Goal: Task Accomplishment & Management: Use online tool/utility

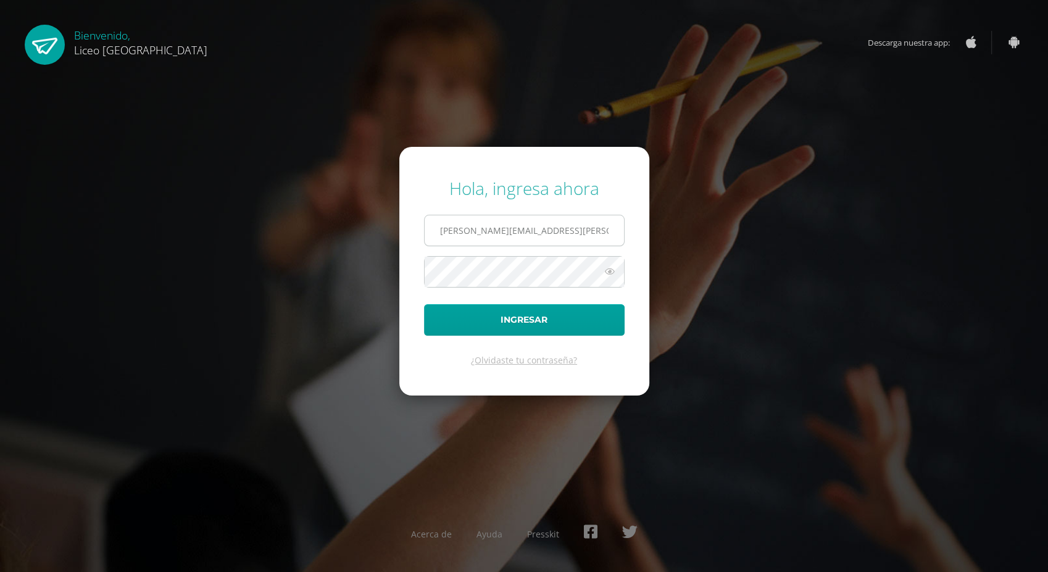
click at [492, 231] on input "oseas.guzman@liceoguatemala.edu.gt" at bounding box center [524, 230] width 199 height 30
type input "[EMAIL_ADDRESS][DOMAIN_NAME]"
click at [434, 325] on button "Ingresar" at bounding box center [524, 319] width 201 height 31
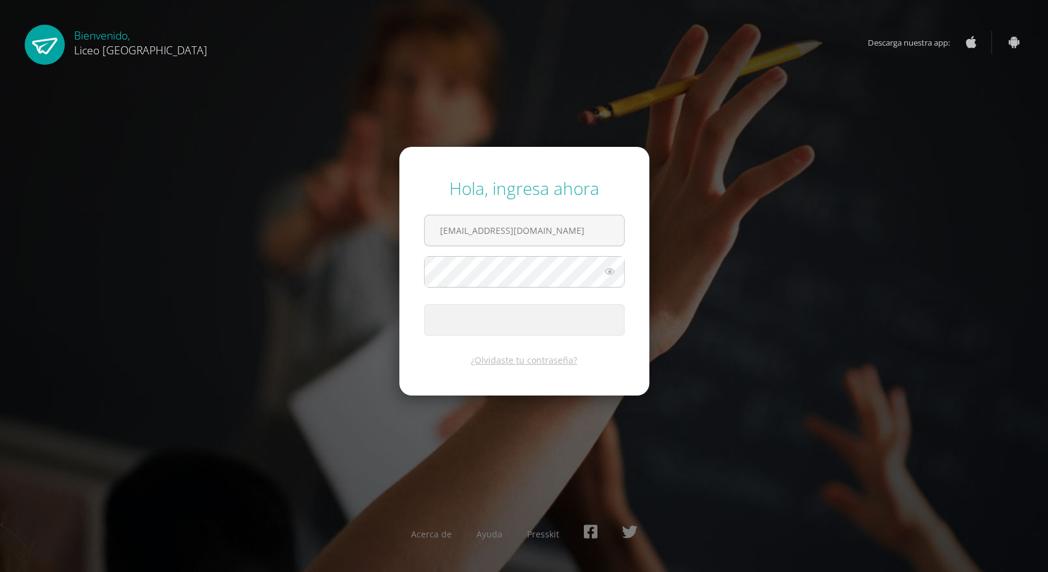
click at [434, 325] on span "submit" at bounding box center [524, 320] width 199 height 30
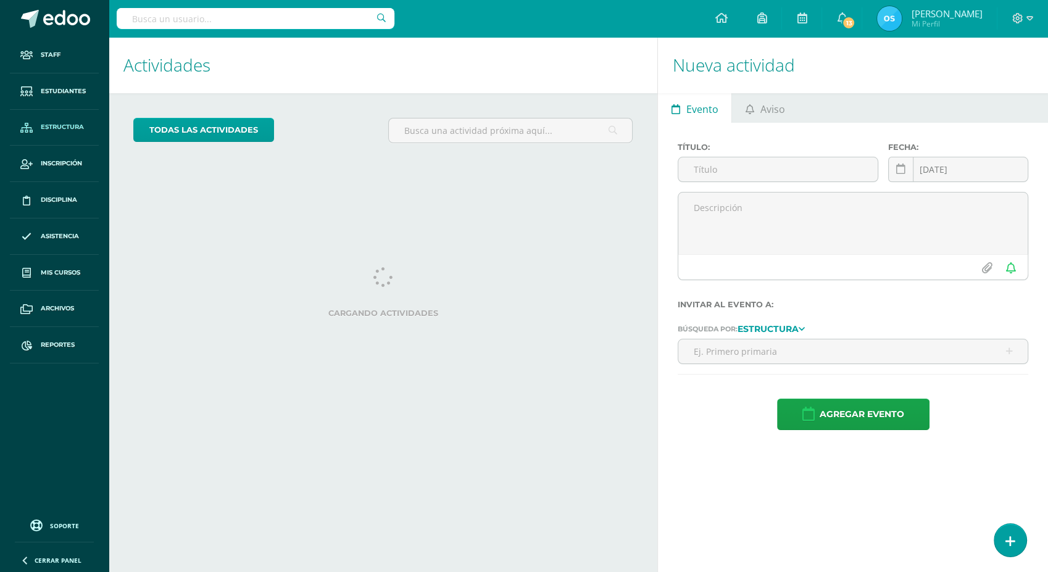
click at [56, 127] on span "Estructura" at bounding box center [62, 127] width 43 height 10
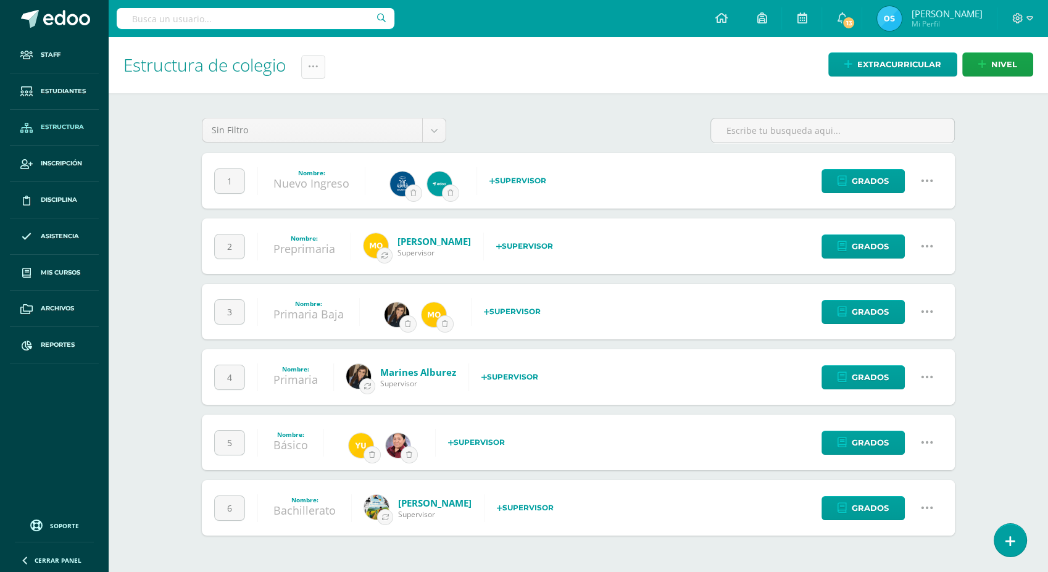
click at [311, 77] on link at bounding box center [313, 67] width 24 height 24
click at [274, 106] on link "Administración de Ciclos" at bounding box center [284, 106] width 136 height 30
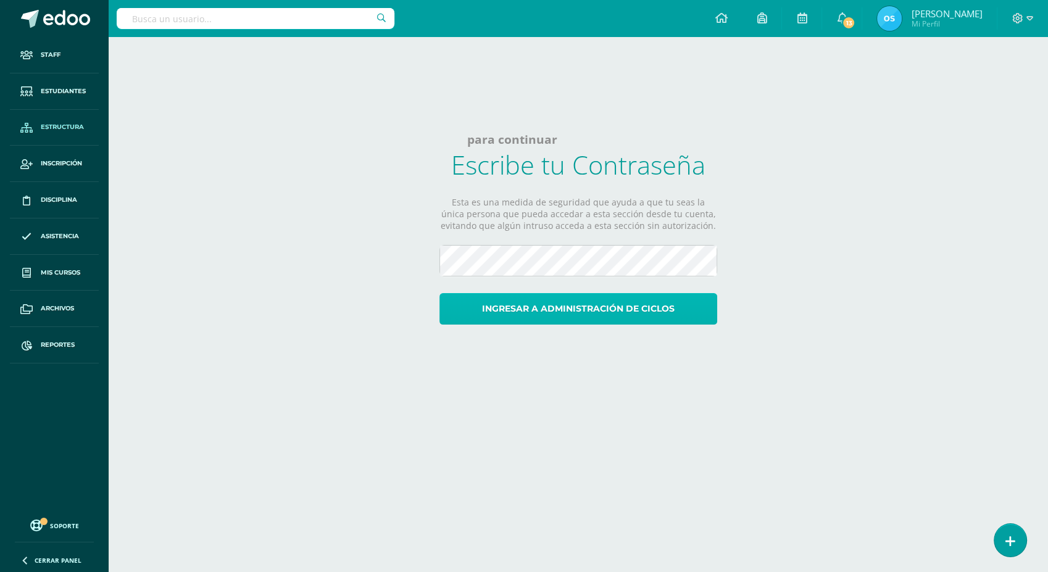
click at [579, 314] on button "Ingresar a administración de ciclos" at bounding box center [578, 308] width 278 height 31
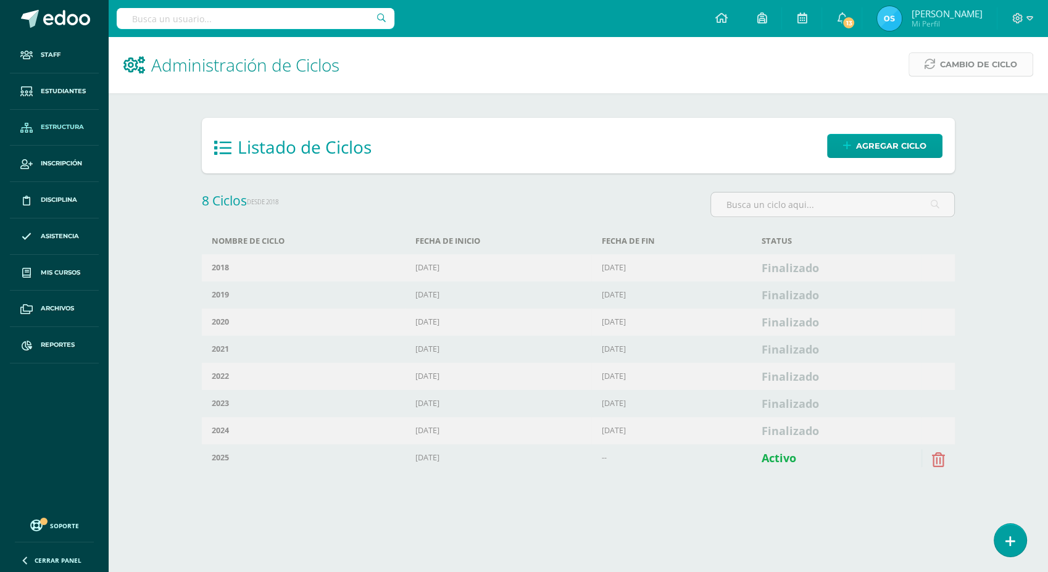
click at [959, 69] on span "Cambio de Ciclo" at bounding box center [978, 64] width 77 height 23
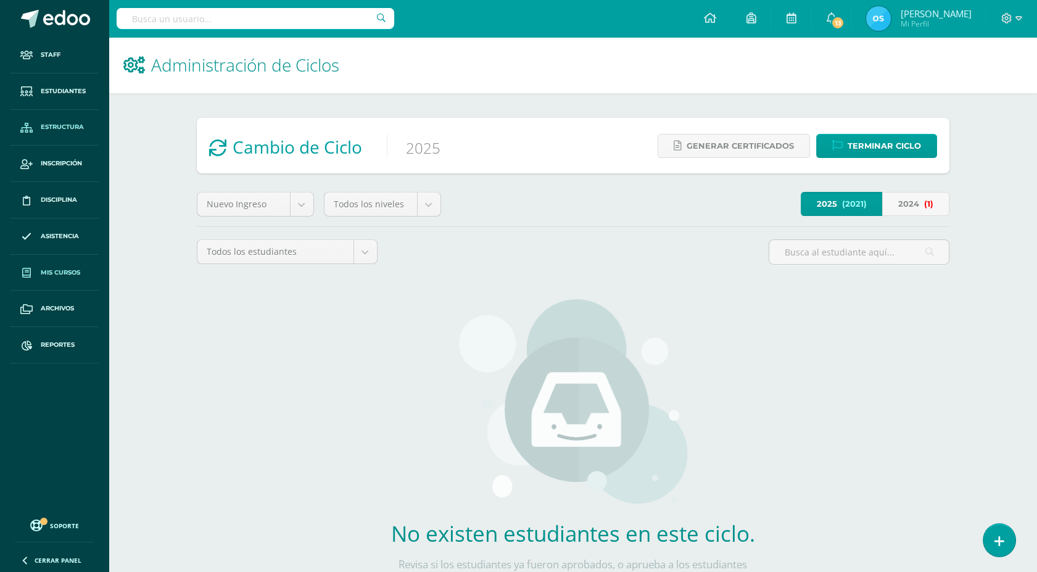
click at [62, 268] on span "Mis cursos" at bounding box center [60, 273] width 39 height 10
click at [44, 334] on link "Reportes" at bounding box center [54, 345] width 89 height 36
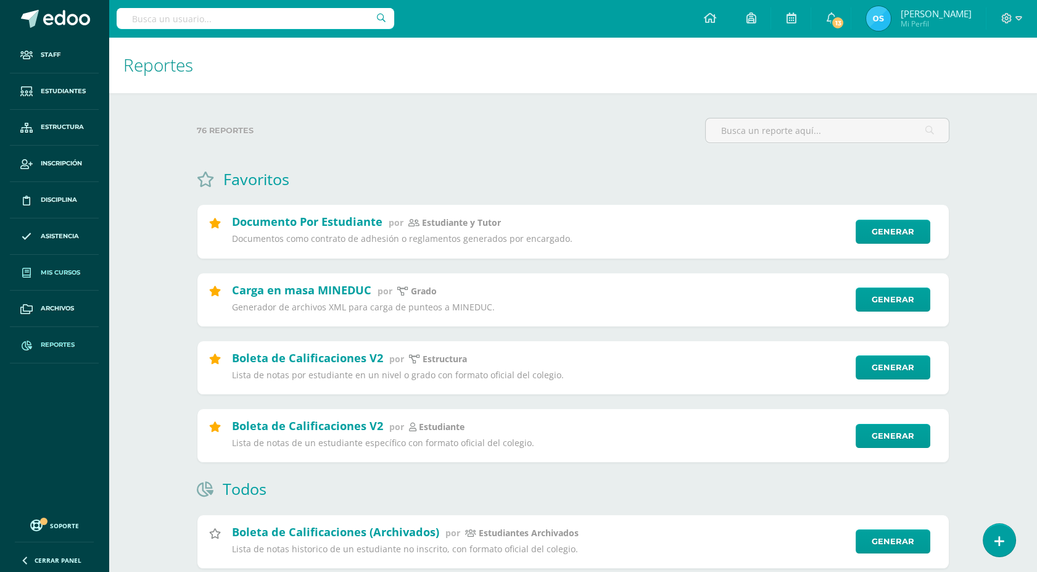
click at [74, 265] on link "Mis cursos" at bounding box center [54, 273] width 89 height 36
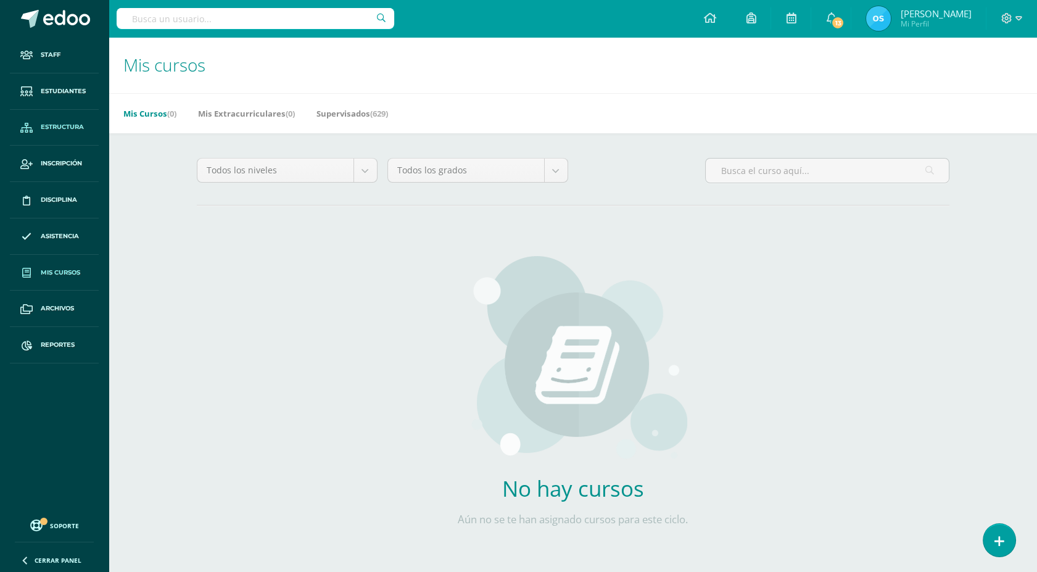
click at [70, 130] on span "Estructura" at bounding box center [62, 127] width 43 height 10
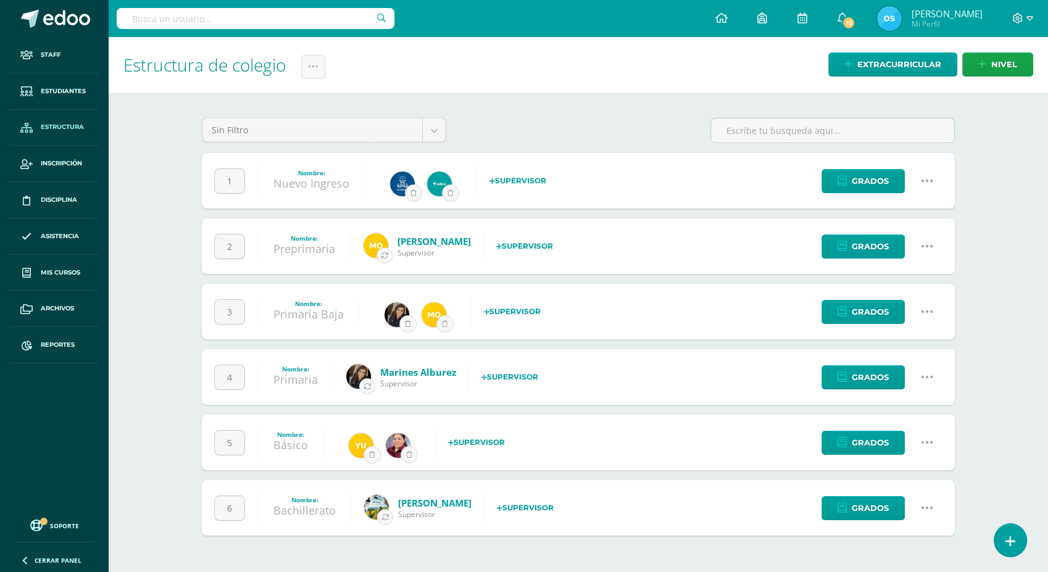
click at [309, 509] on link "Bachillerato" at bounding box center [304, 510] width 62 height 15
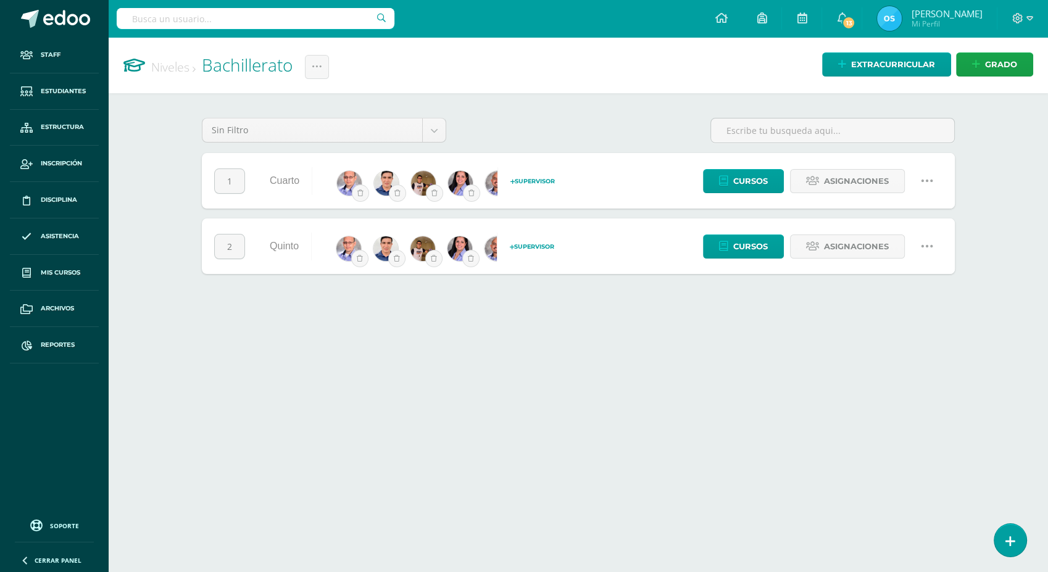
click at [508, 276] on div "Sin Filtro Sin Filtro Extracurriculares Grados 1 Cuarto Selecciona un superviso…" at bounding box center [578, 196] width 802 height 206
click at [748, 248] on span "Cursos" at bounding box center [750, 246] width 35 height 23
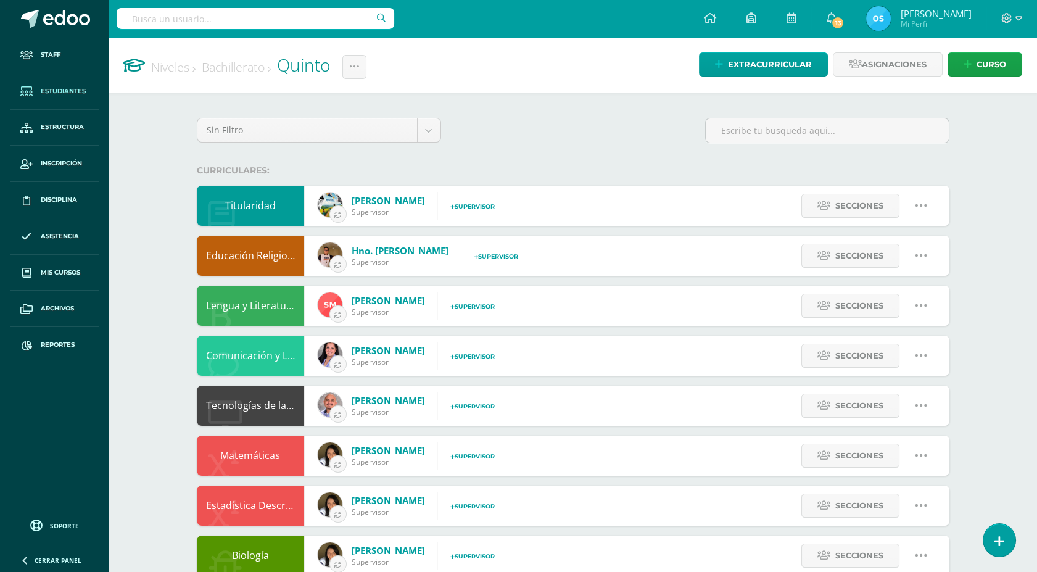
click at [68, 92] on span "Estudiantes" at bounding box center [63, 91] width 45 height 10
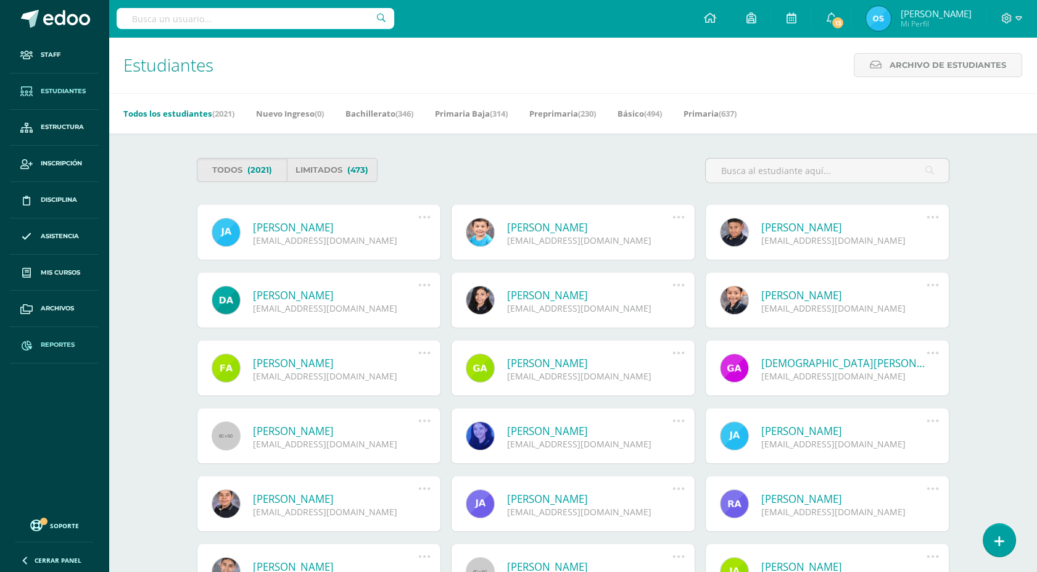
click at [47, 344] on span "Reportes" at bounding box center [58, 345] width 34 height 10
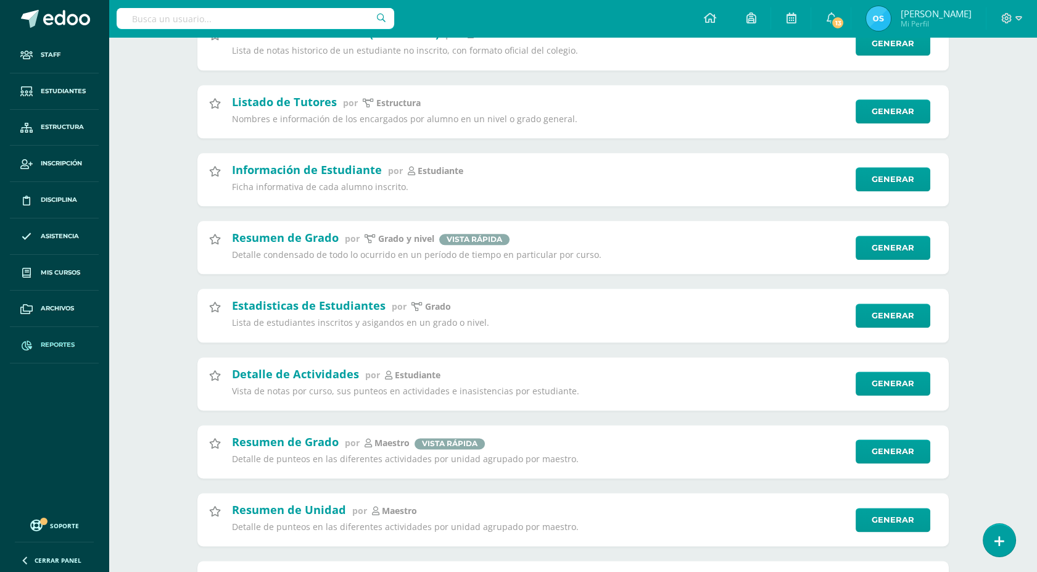
scroll to position [3154, 0]
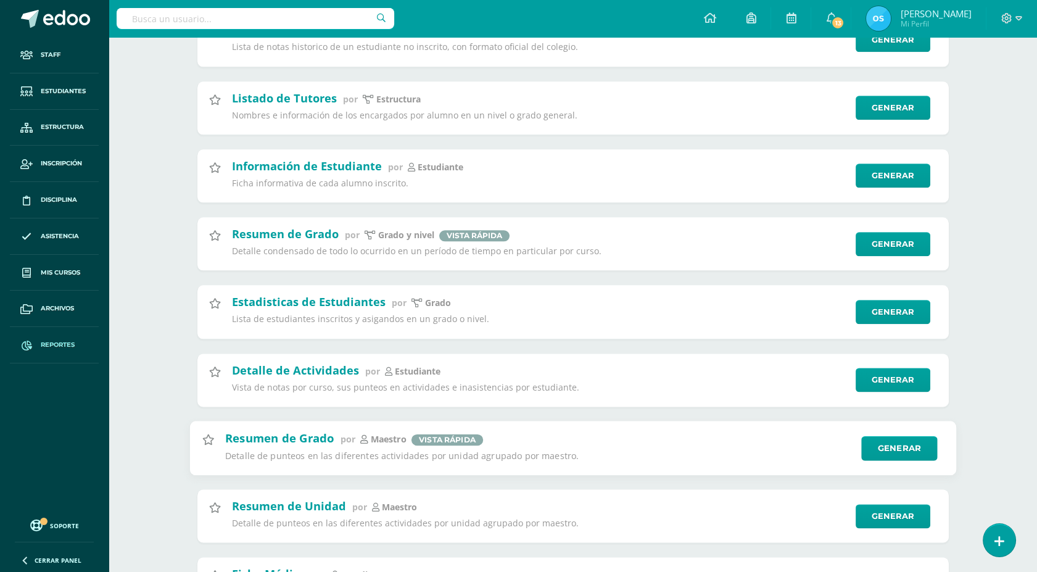
click at [504, 465] on div "Resumen de Grado por maestro Vista rápida Detalle de punteos en las diferentes …" at bounding box center [539, 447] width 628 height 35
click at [898, 460] on link "Generar" at bounding box center [900, 448] width 76 height 25
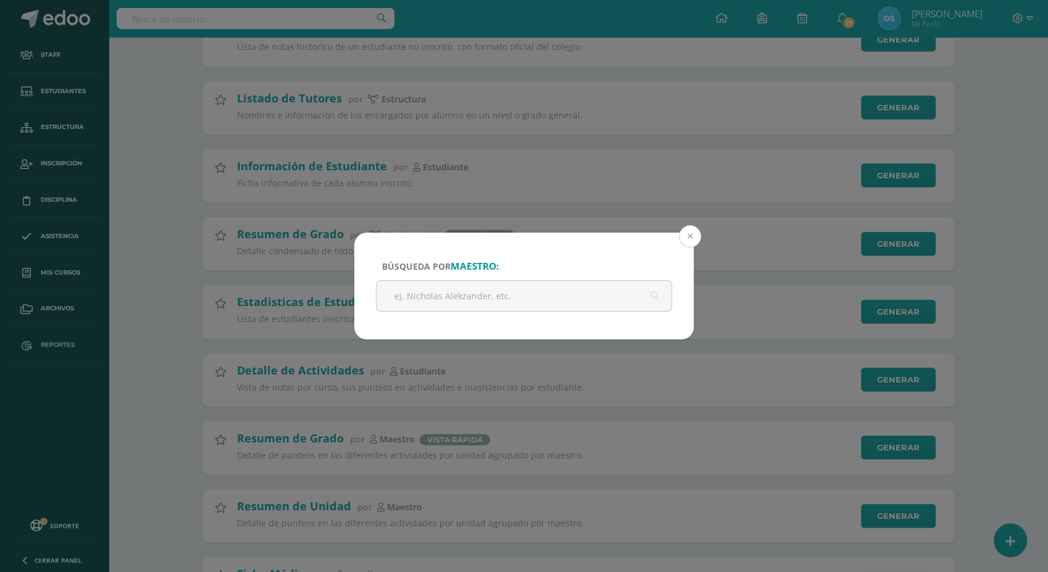
click at [696, 233] on button at bounding box center [690, 236] width 22 height 22
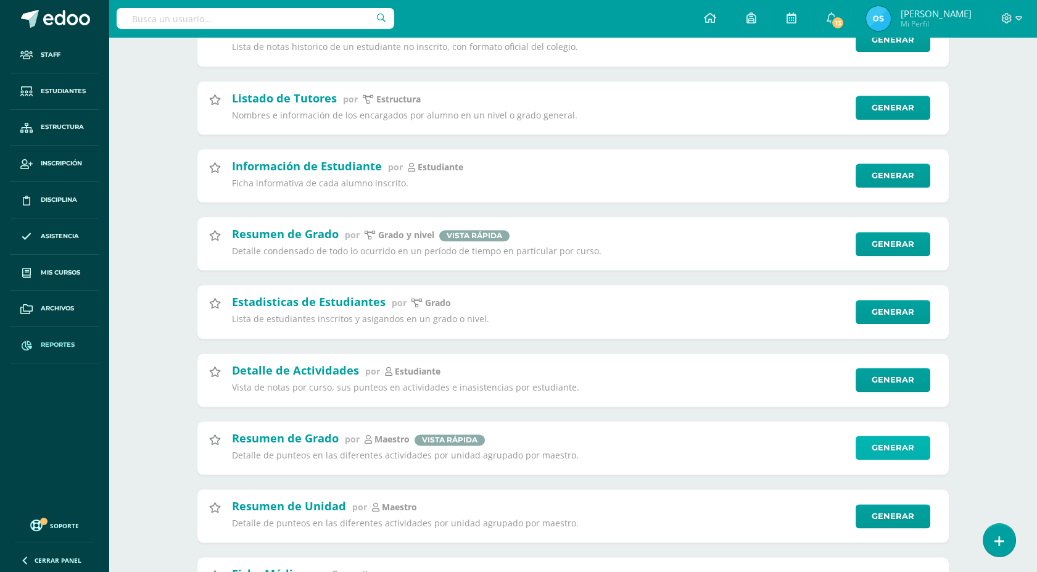
scroll to position [3654, 0]
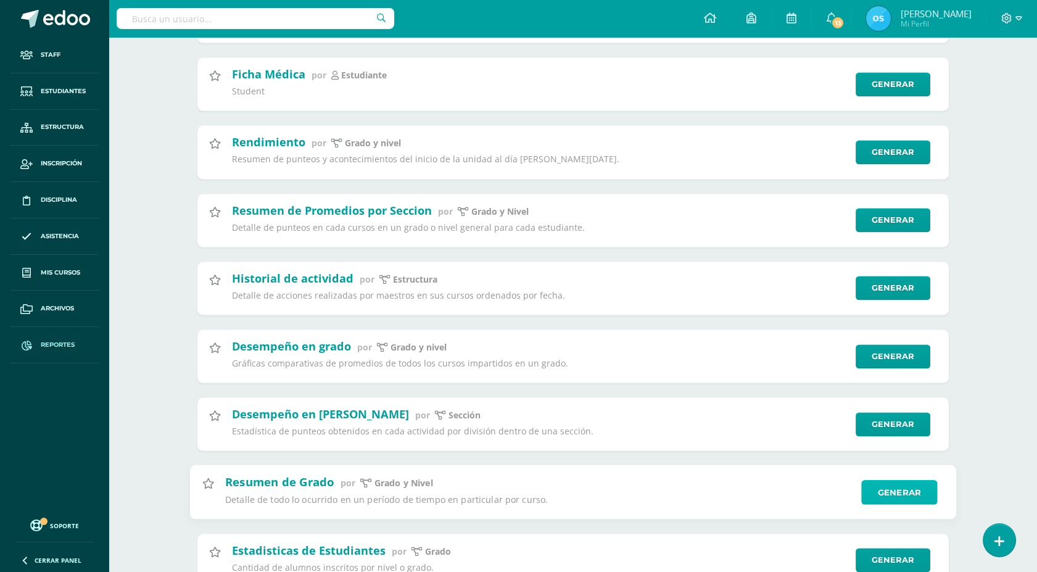
click at [897, 505] on link "Generar" at bounding box center [900, 492] width 76 height 25
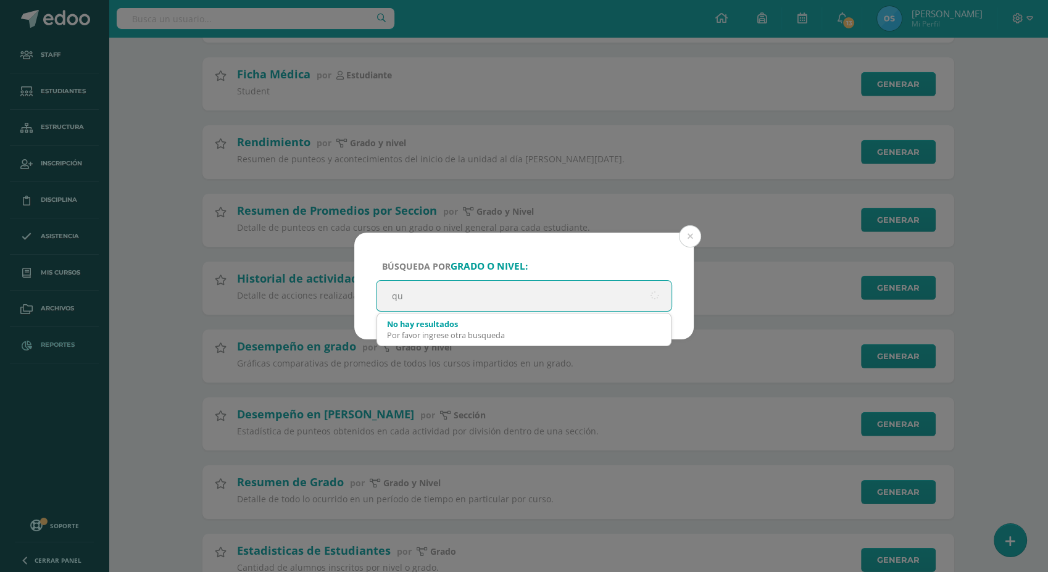
type input "qui"
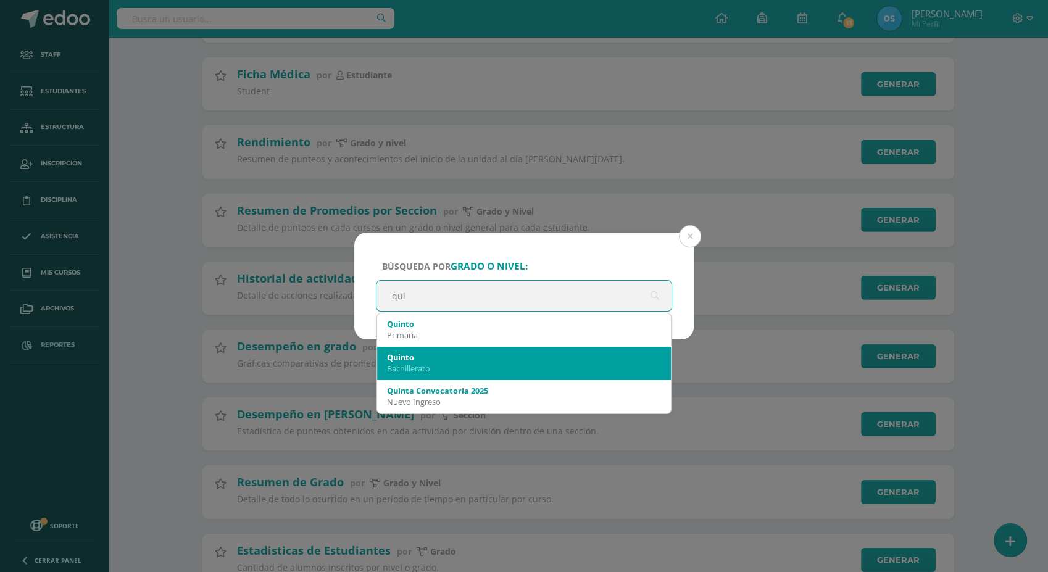
click at [533, 357] on div "Quinto" at bounding box center [524, 357] width 274 height 11
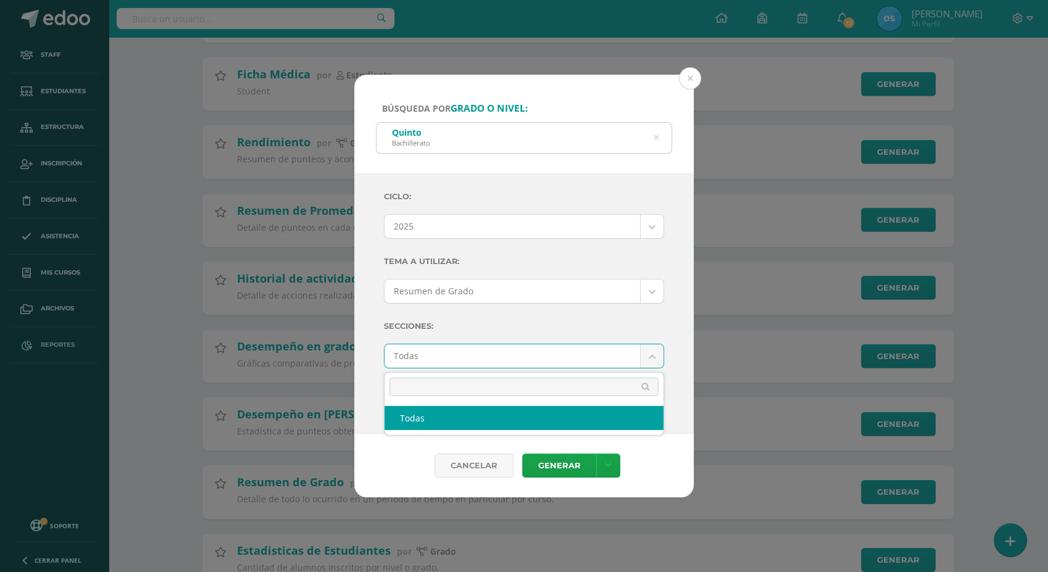
type input "a"
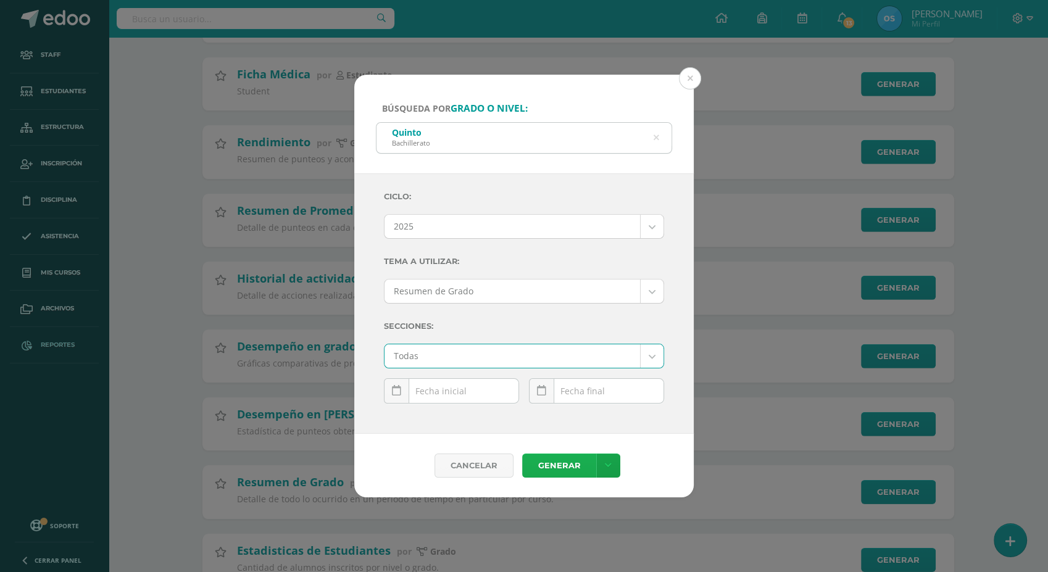
click at [557, 457] on link "Generar" at bounding box center [559, 466] width 74 height 24
click at [686, 80] on button at bounding box center [690, 78] width 22 height 22
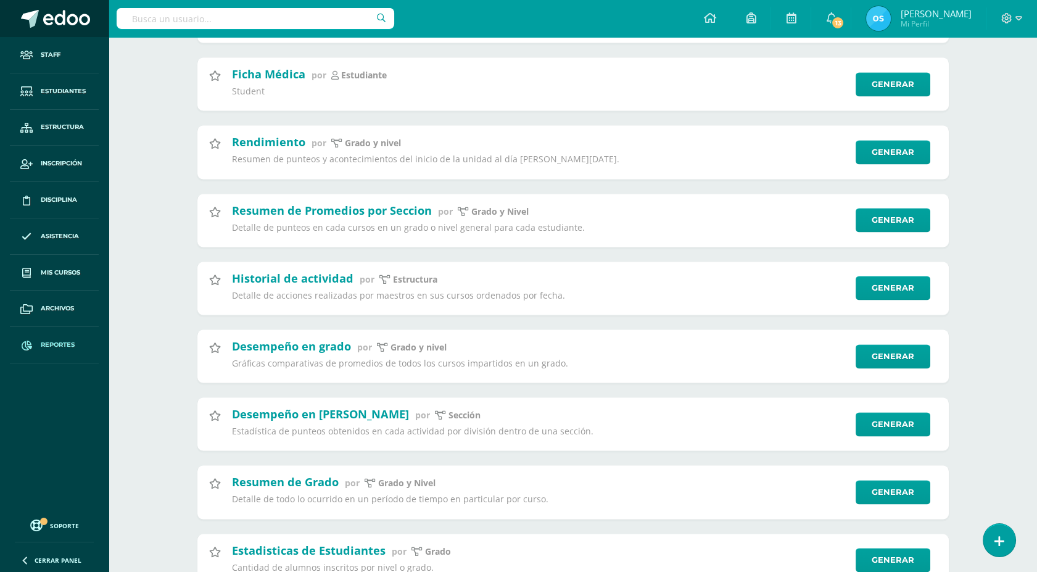
click at [58, 14] on span at bounding box center [66, 19] width 47 height 19
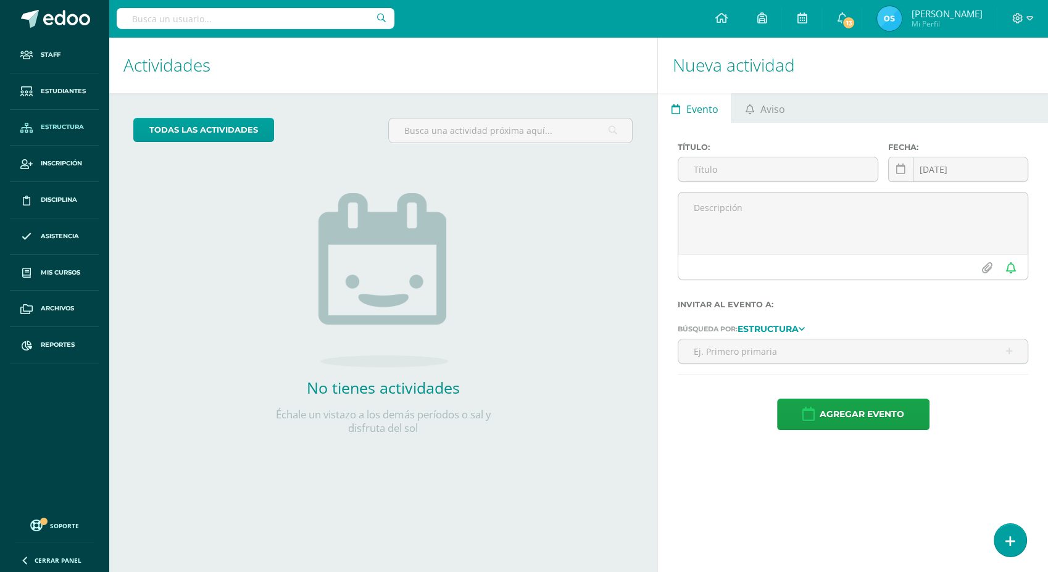
click at [59, 122] on span "Estructura" at bounding box center [62, 127] width 43 height 10
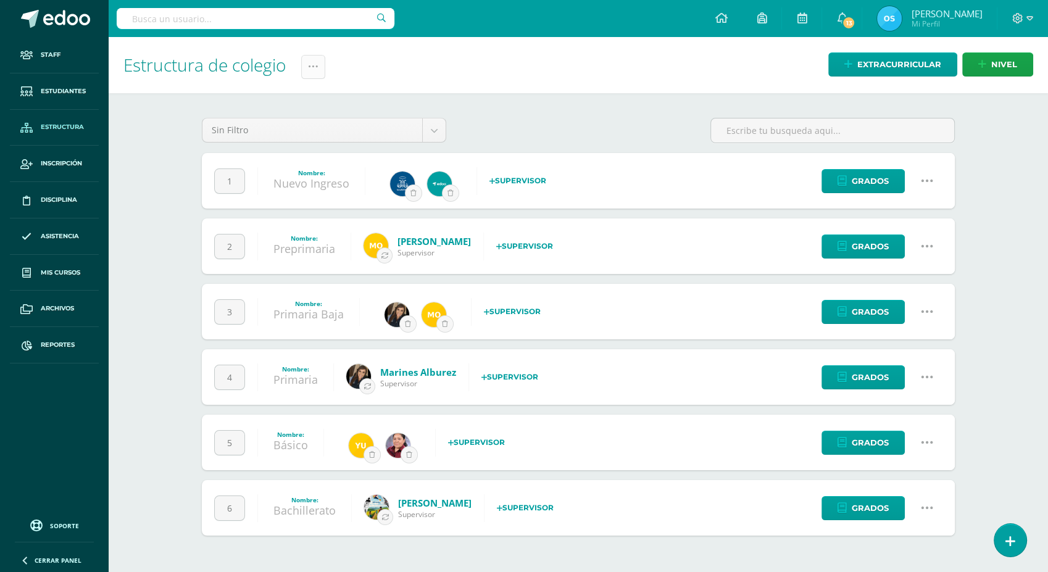
click at [314, 70] on icon at bounding box center [313, 67] width 10 height 10
click at [298, 101] on link "Administración de Ciclos" at bounding box center [284, 106] width 136 height 30
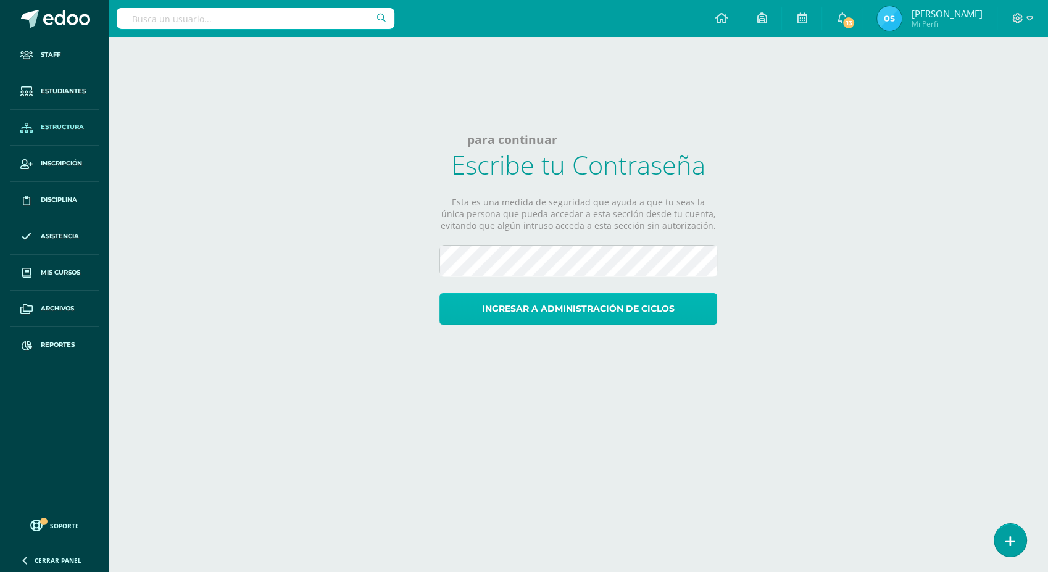
click at [667, 312] on button "Ingresar a administración de ciclos" at bounding box center [578, 308] width 278 height 31
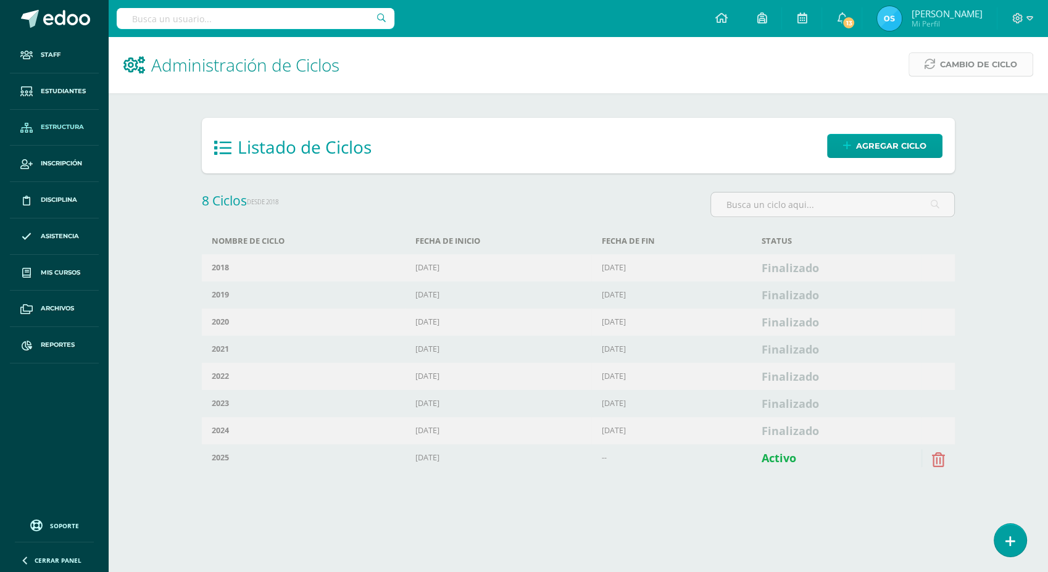
click at [962, 64] on span "Cambio de Ciclo" at bounding box center [978, 64] width 77 height 23
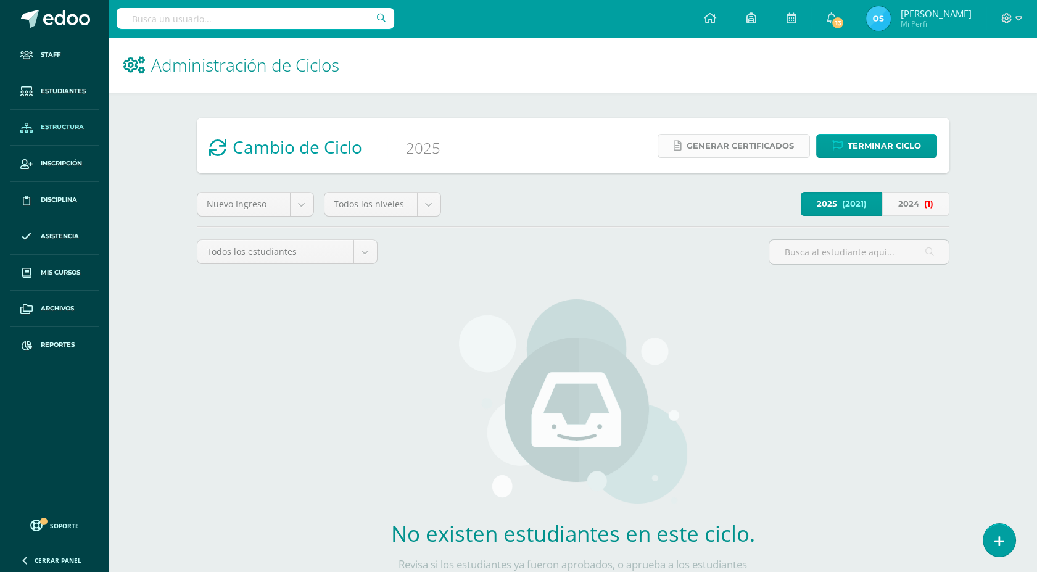
click at [723, 144] on span "Generar certificados" at bounding box center [740, 146] width 107 height 23
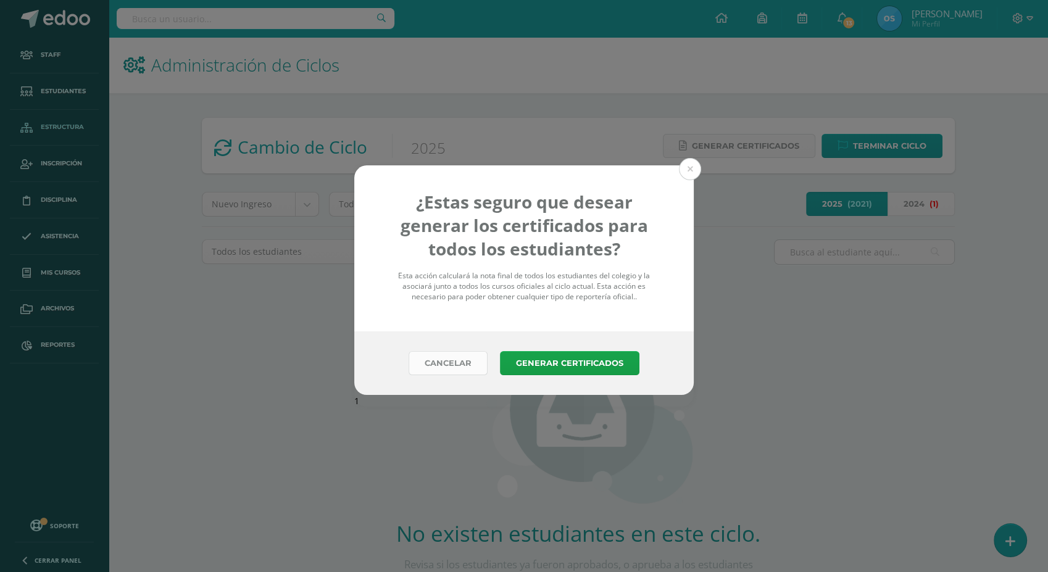
click at [459, 363] on link "Cancelar" at bounding box center [448, 363] width 79 height 24
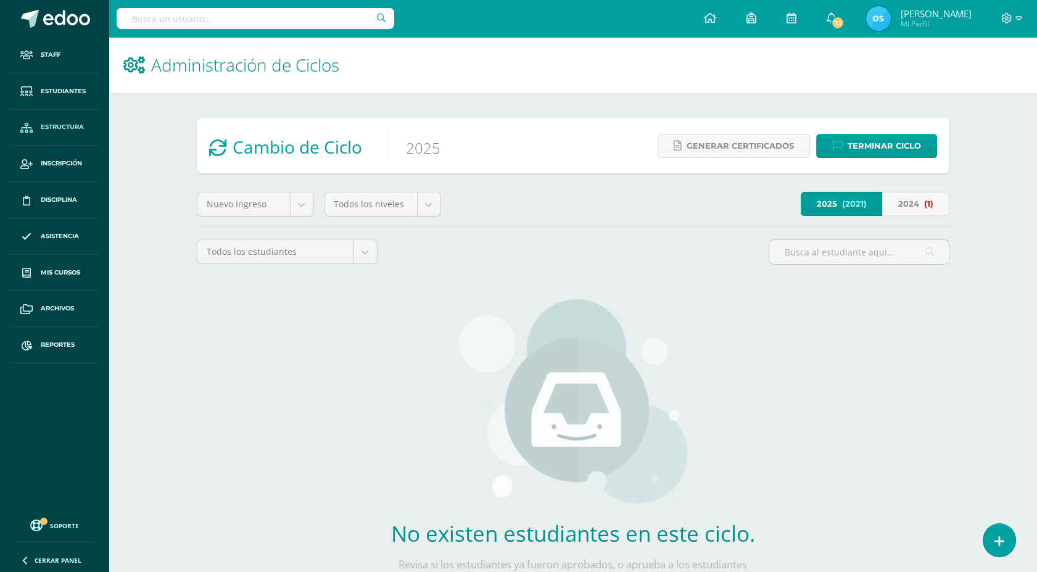
click at [788, 481] on div "No existen estudiantes en este ciclo. Revisa si los estudiantes ya fueron aprob…" at bounding box center [573, 450] width 753 height 350
